Goal: Check status: Check status

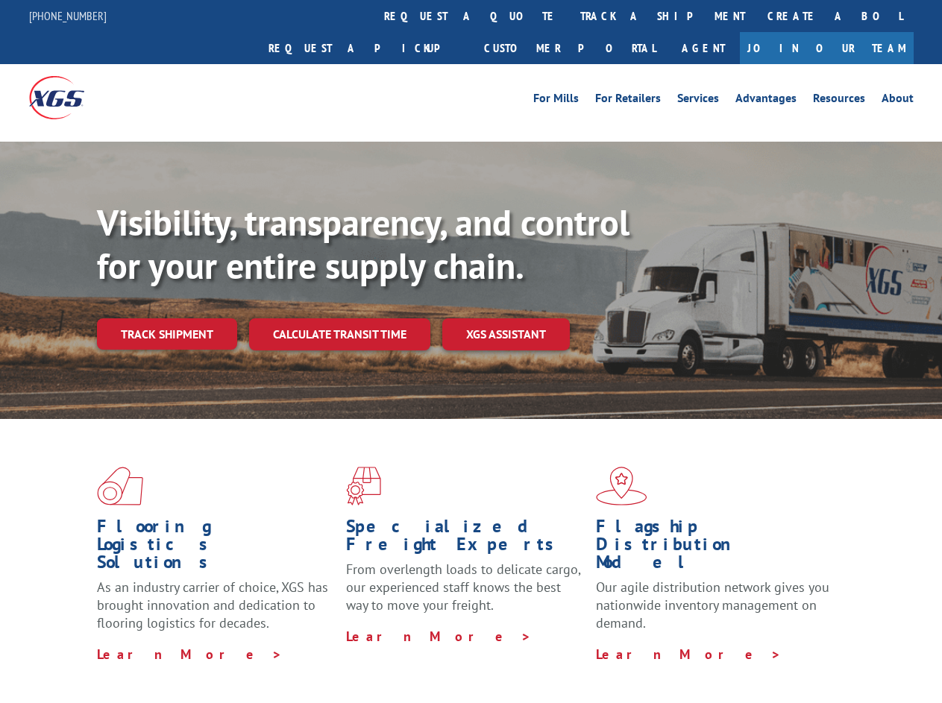
click at [470, 351] on div "Visibility, transparency, and control for your entire supply chain. Track shipm…" at bounding box center [519, 305] width 845 height 208
click at [569, 16] on link "track a shipment" at bounding box center [662, 16] width 187 height 32
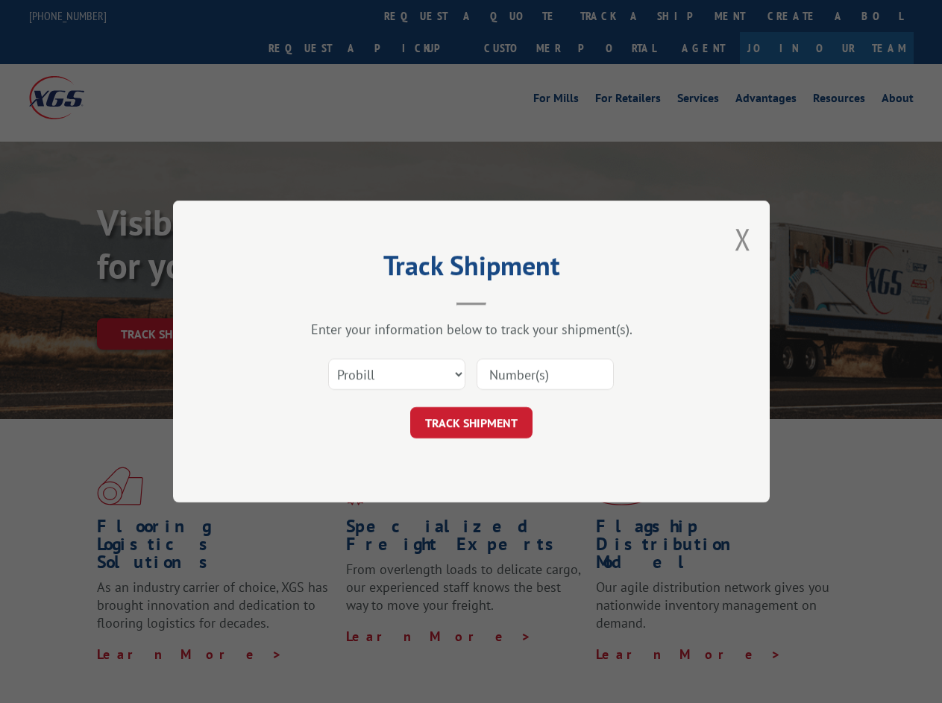
click at [520, 16] on div "Track Shipment Enter your information below to track your shipment(s). Select c…" at bounding box center [471, 351] width 942 height 703
click at [614, 16] on div "Track Shipment Enter your information below to track your shipment(s). Select c…" at bounding box center [471, 351] width 942 height 703
click at [166, 301] on div "Track Shipment Enter your information below to track your shipment(s). Select c…" at bounding box center [471, 351] width 942 height 703
click at [339, 301] on header "Track Shipment" at bounding box center [471, 280] width 447 height 51
click at [506, 301] on header "Track Shipment" at bounding box center [471, 280] width 447 height 51
